Goal: Communication & Community: Share content

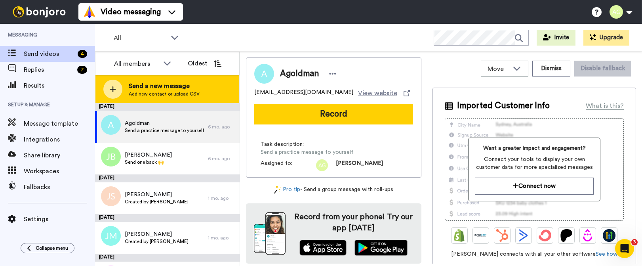
click at [142, 92] on span "Add new contact or upload CSV" at bounding box center [164, 94] width 71 height 6
click at [147, 88] on span "Send a new message" at bounding box center [164, 86] width 71 height 10
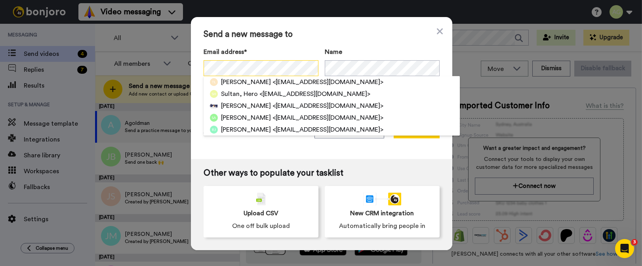
scroll to position [0, 0]
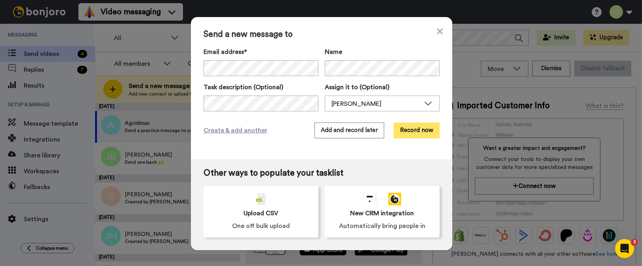
click at [429, 131] on button "Record now" at bounding box center [417, 130] width 46 height 16
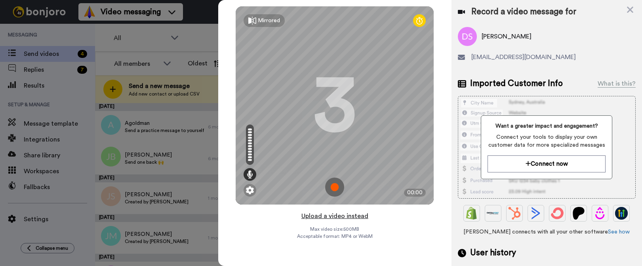
click at [333, 216] on button "Upload a video instead" at bounding box center [335, 216] width 72 height 10
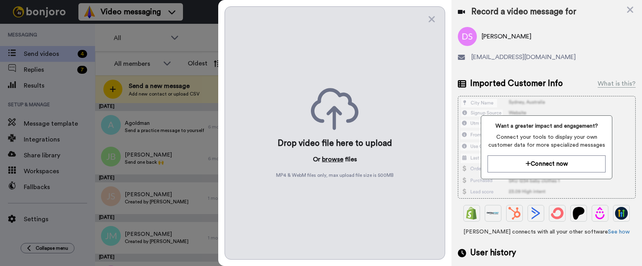
click at [331, 160] on button "browse" at bounding box center [332, 160] width 21 height 10
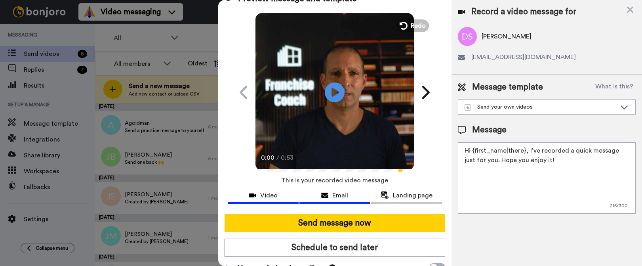
scroll to position [29, 0]
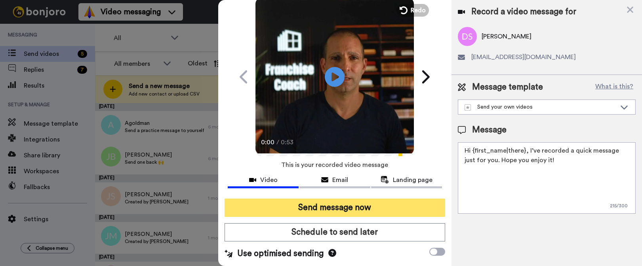
click at [337, 210] on button "Send message now" at bounding box center [335, 208] width 220 height 18
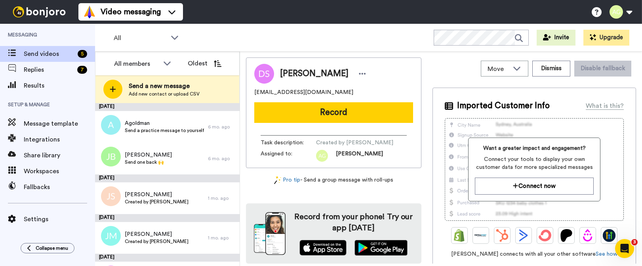
scroll to position [0, 0]
